Goal: Check status

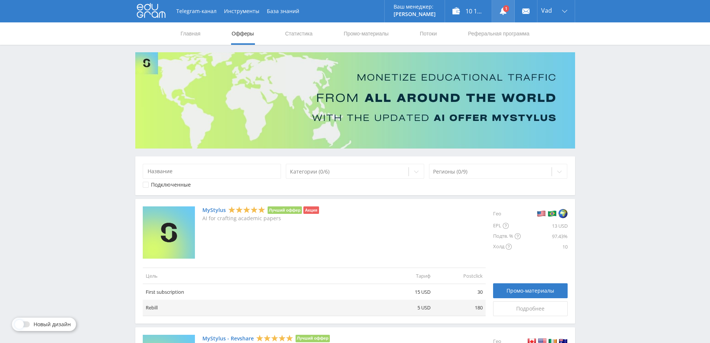
click at [501, 11] on use at bounding box center [503, 10] width 7 height 7
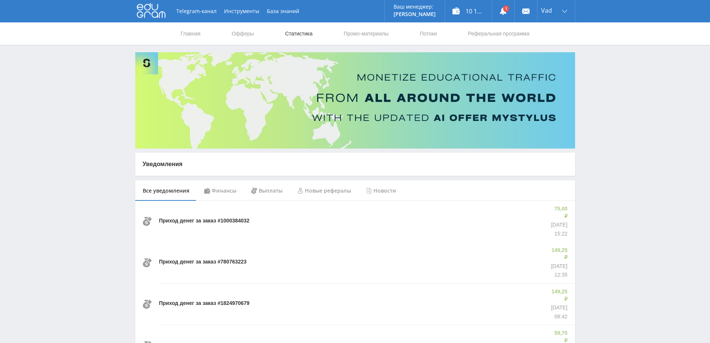
click at [294, 35] on link "Статистика" at bounding box center [298, 33] width 29 height 22
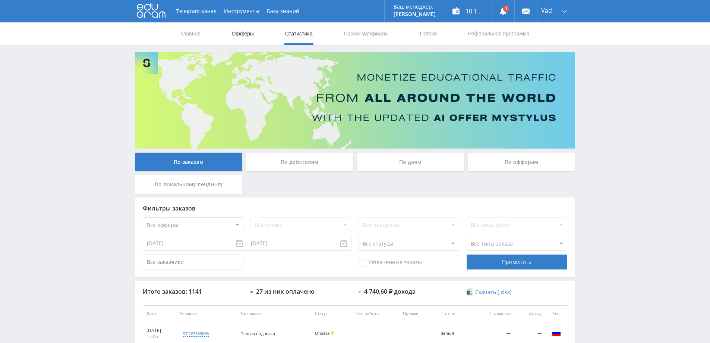
click at [243, 30] on link "Офферы" at bounding box center [243, 33] width 24 height 22
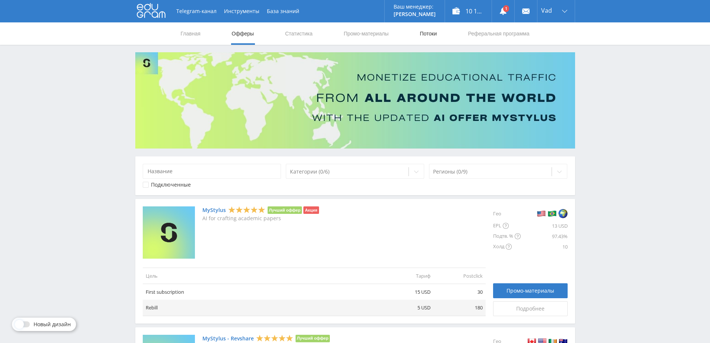
click at [424, 33] on link "Потоки" at bounding box center [428, 33] width 19 height 22
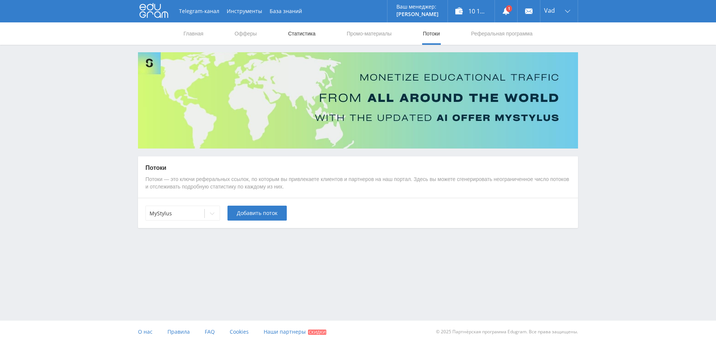
click at [309, 33] on link "Статистика" at bounding box center [301, 33] width 29 height 22
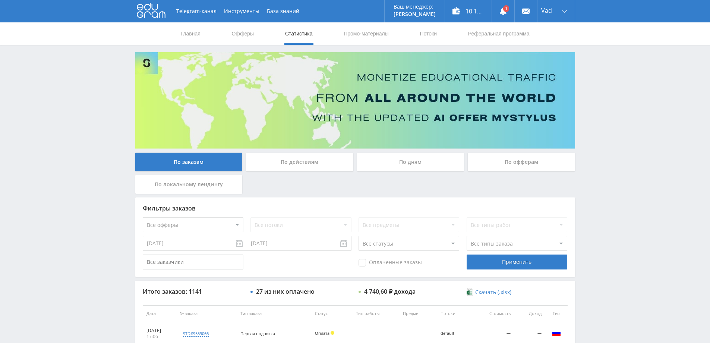
click at [419, 160] on div "По дням" at bounding box center [410, 161] width 107 height 19
click at [0, 0] on input "По дням" at bounding box center [0, 0] width 0 height 0
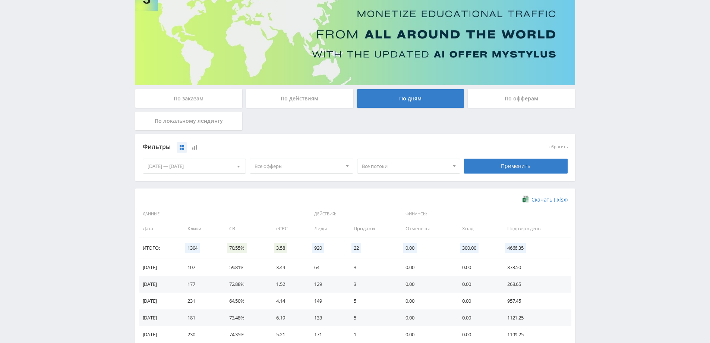
scroll to position [145, 0]
